Goal: Answer question/provide support

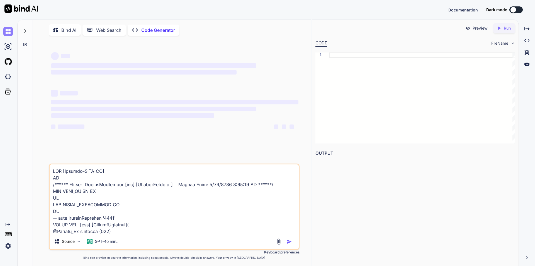
click at [8, 31] on img at bounding box center [7, 31] width 9 height 9
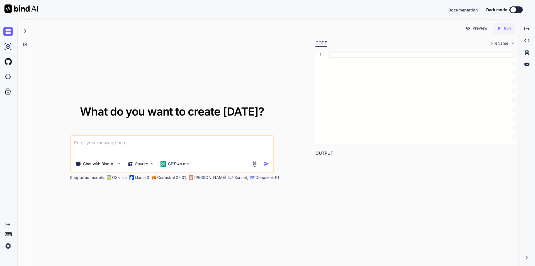
click at [6, 247] on img at bounding box center [7, 245] width 9 height 9
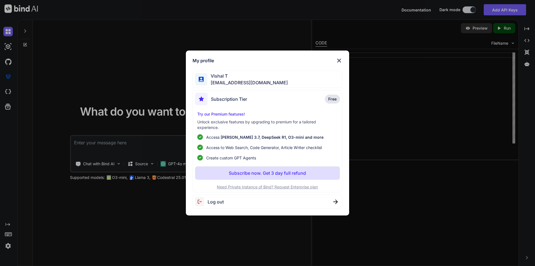
click at [241, 77] on span "Vishal T" at bounding box center [247, 75] width 81 height 7
click at [219, 78] on span "Vishal T" at bounding box center [247, 75] width 81 height 7
click at [226, 75] on span "Vishal T" at bounding box center [247, 75] width 81 height 7
click at [339, 60] on img at bounding box center [339, 60] width 7 height 7
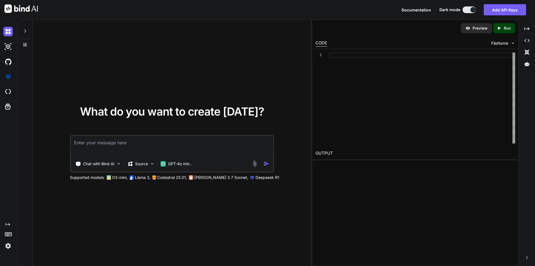
click at [121, 145] on textarea at bounding box center [172, 146] width 202 height 21
paste textarea "USE [Ubacare-PHML-QA] GO /****** Object: StoredProcedure [dbo].[InvoiceTemplate…"
type textarea "x"
type textarea "USE [Ubacare-PHML-QA] GO /****** Object: StoredProcedure [dbo].[InvoiceTemplate…"
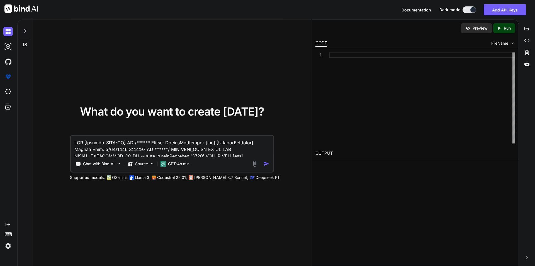
scroll to position [436, 0]
type textarea "x"
type textarea "USE [Ubacare-PHML-QA] GO /****** Object: StoredProcedure [dbo].[InvoiceTemplate…"
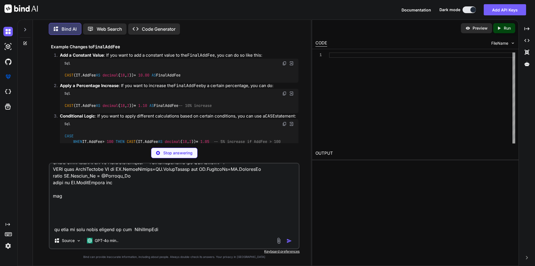
scroll to position [373, 0]
click at [270, 154] on div "Stop answering" at bounding box center [174, 152] width 251 height 11
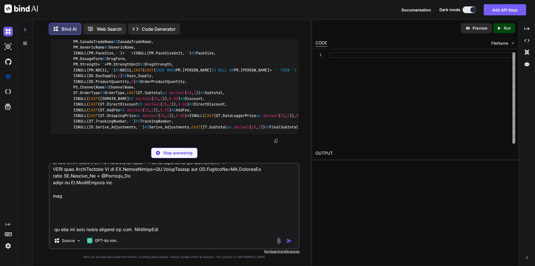
scroll to position [791, 0]
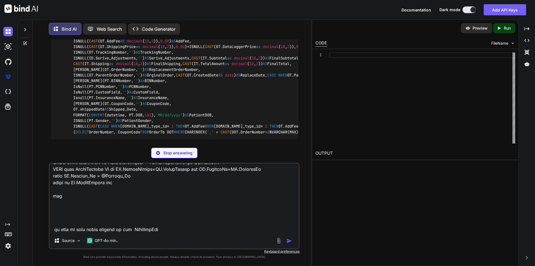
type textarea "x"
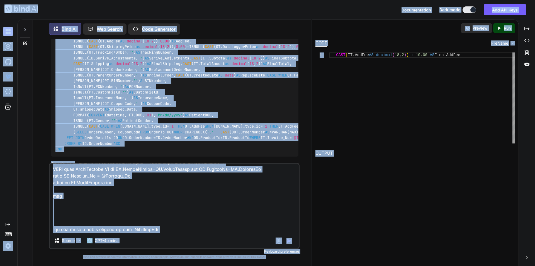
click at [177, 204] on textarea at bounding box center [174, 197] width 249 height 69
click at [179, 197] on textarea at bounding box center [174, 197] width 249 height 69
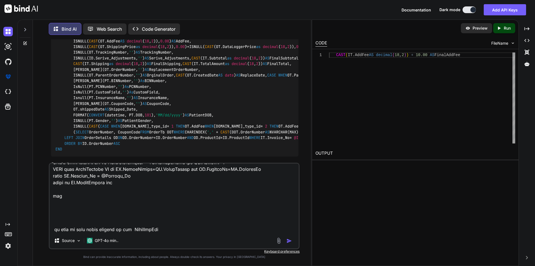
click at [179, 197] on textarea at bounding box center [174, 197] width 249 height 69
click at [179, 198] on textarea at bounding box center [174, 197] width 249 height 69
click at [174, 231] on textarea at bounding box center [174, 197] width 249 height 69
paste textarea "ISNULL(CAST([DOMAIN_NAME] AS decimal(18,2)), 0.00) AS Discount, ISNULL(CAST(OT.…"
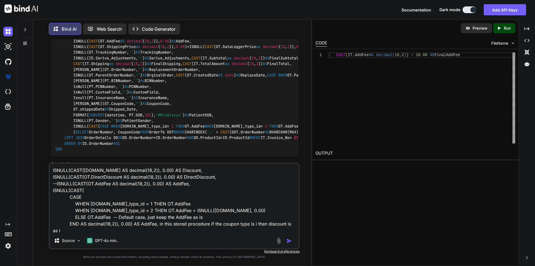
scroll to position [1, 0]
click at [125, 232] on textarea "ISNULL(CAST([DOMAIN_NAME] AS decimal(18,2)), 0.00) AS Discount, ISNULL(CAST(OT.…" at bounding box center [174, 197] width 249 height 69
type textarea "ISNULL(CAST([DOMAIN_NAME] AS decimal(18,2)), 0.00) AS Discount, ISNULL(CAST(OT.…"
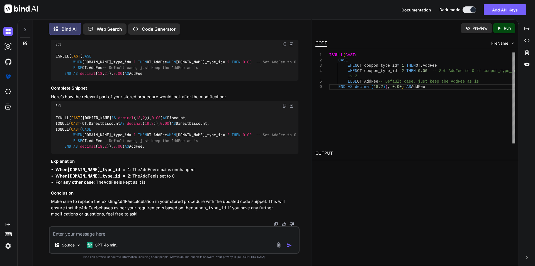
scroll to position [1245, 0]
click at [91, 233] on textarea at bounding box center [174, 232] width 249 height 10
click at [157, 235] on textarea "u dont understand if the coupon type is 1 then" at bounding box center [174, 232] width 249 height 10
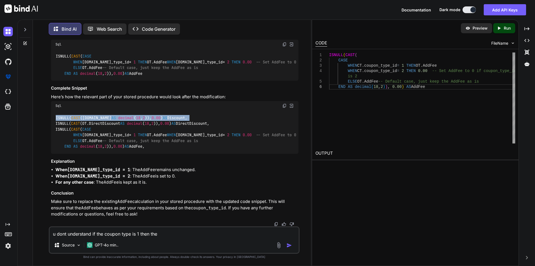
drag, startPoint x: 199, startPoint y: 191, endPoint x: 53, endPoint y: 190, distance: 146.3
click at [53, 153] on div "ISNULL( CAST ([DOMAIN_NAME] AS decimal ( 18 , 2 )), 0.00 ) AS Discount, ISNULL(…" at bounding box center [175, 131] width 248 height 43
copy code "ISNULL( CAST ([DOMAIN_NAME] AS decimal ( 18 , 2 )), 0.00 ) AS Discount,"
click at [167, 236] on textarea "u dont understand if the coupon type is 1 then the" at bounding box center [174, 232] width 249 height 10
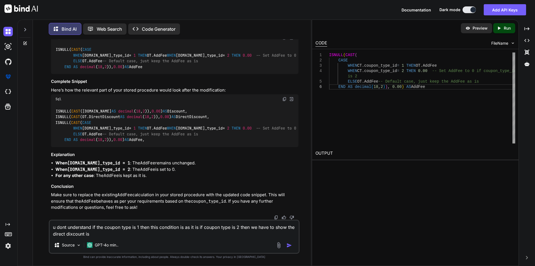
type textarea "u dont understand if the coupon type is 1 then this condition is as it is if co…"
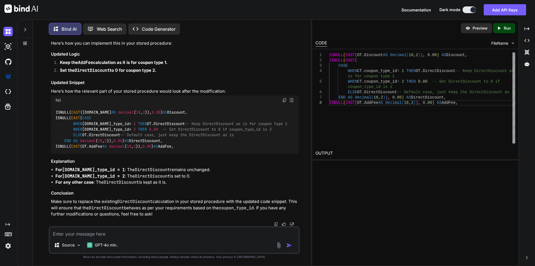
scroll to position [1500, 0]
click at [80, 234] on textarea at bounding box center [174, 232] width 249 height 10
type textarea "i am talking about that"
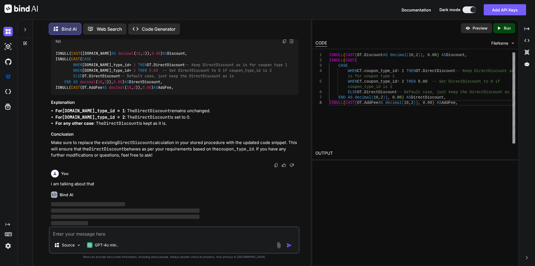
scroll to position [1670, 0]
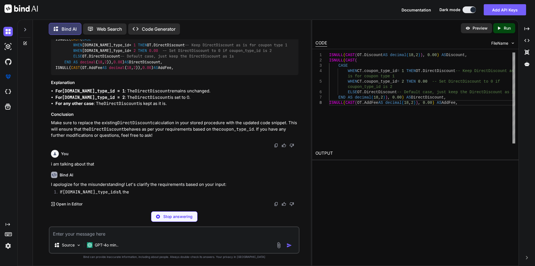
click at [173, 219] on p "Stop answering" at bounding box center [177, 216] width 29 height 6
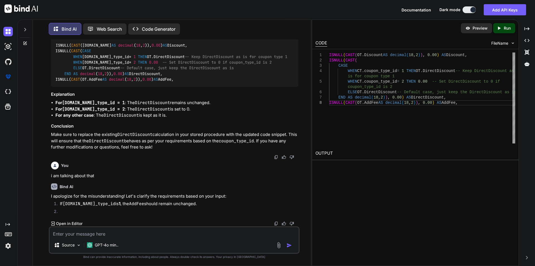
click at [91, 237] on div "Source GPT-4o min.." at bounding box center [174, 239] width 251 height 27
click at [80, 229] on textarea at bounding box center [174, 232] width 249 height 10
paste textarea "ISNULL(CAST([DOMAIN_NAME] AS decimal(18,2)), 0.00) AS Discount,"
type textarea "ISNULL(CAST([DOMAIN_NAME] AS decimal(18,2)), 0.00) AS Discount, i am talking ab…"
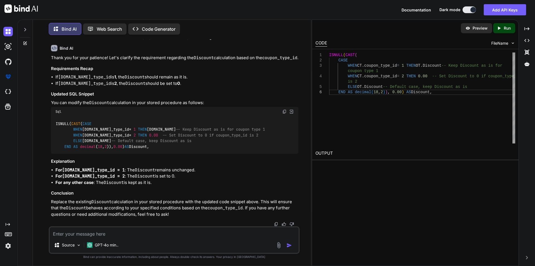
scroll to position [1895, 0]
drag, startPoint x: 161, startPoint y: 148, endPoint x: 45, endPoint y: 114, distance: 120.3
click at [45, 114] on div "You Bind AI To modify the FinalAddFee calculation in your stored procedure, you…" at bounding box center [174, 152] width 274 height 226
copy code "ISNULL( CAST ( CASE WHEN [DOMAIN_NAME]_type_id = 1 THEN [DOMAIN_NAME] -- Keep D…"
click at [172, 147] on div "ISNULL( CAST ( CASE WHEN [DOMAIN_NAME]_type_id = 1 THEN [DOMAIN_NAME] -- Keep D…" at bounding box center [175, 134] width 248 height 37
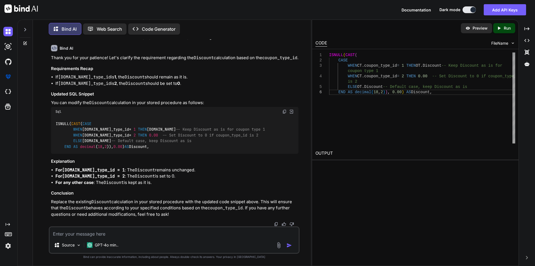
drag, startPoint x: 165, startPoint y: 147, endPoint x: 54, endPoint y: 117, distance: 115.3
click at [54, 117] on div "ISNULL( CAST ( CASE WHEN [DOMAIN_NAME]_type_id = 1 THEN [DOMAIN_NAME] -- Keep D…" at bounding box center [175, 134] width 248 height 37
copy code "ISNULL( CAST ( CASE WHEN [DOMAIN_NAME]_type_id = 1 THEN [DOMAIN_NAME] -- Keep D…"
